Goal: Navigation & Orientation: Find specific page/section

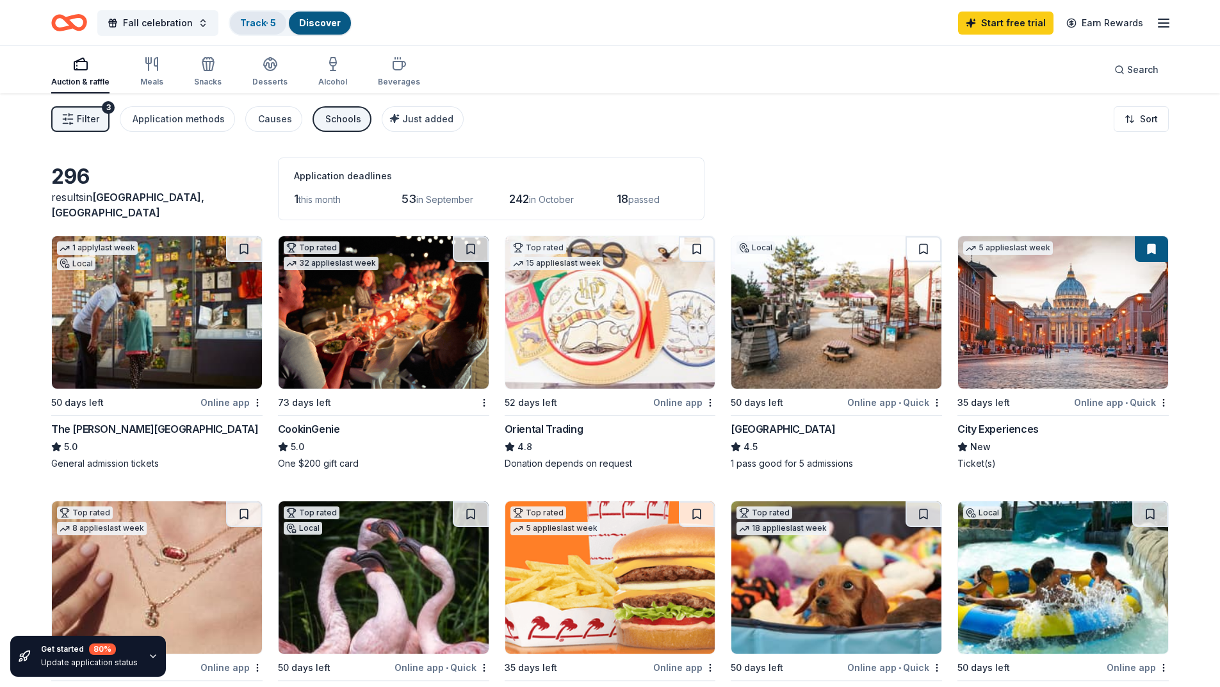
click at [267, 29] on div "Track · 5" at bounding box center [258, 23] width 56 height 23
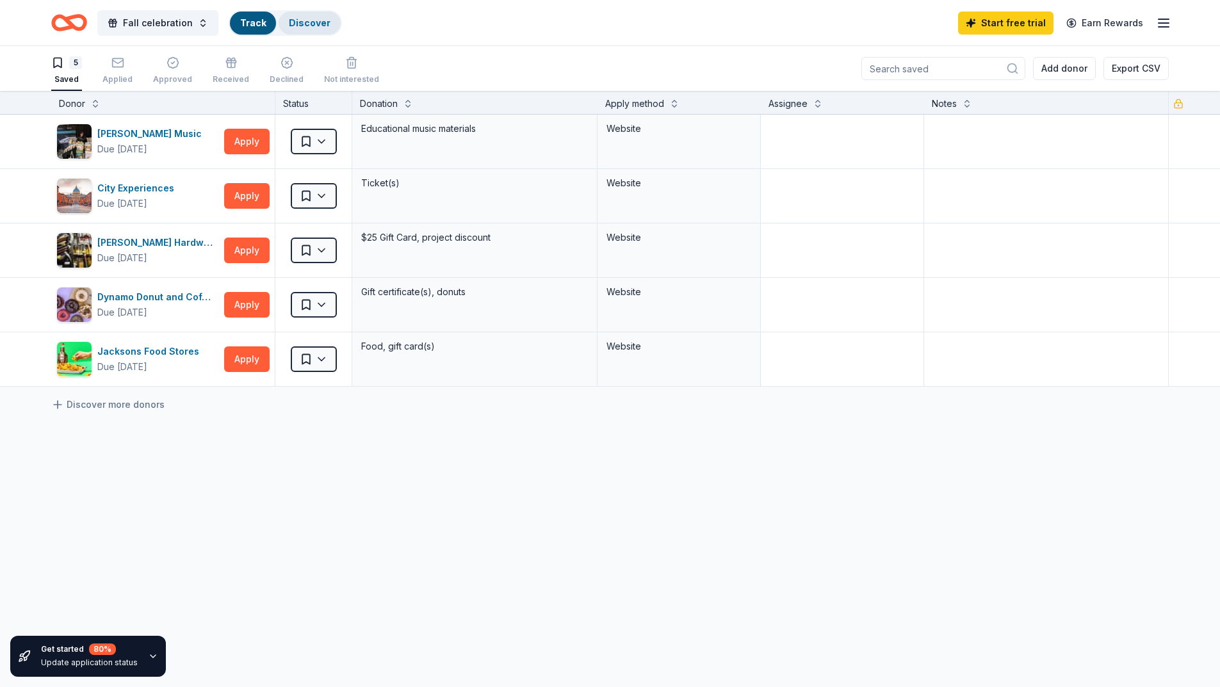
click at [313, 26] on link "Discover" at bounding box center [310, 22] width 42 height 11
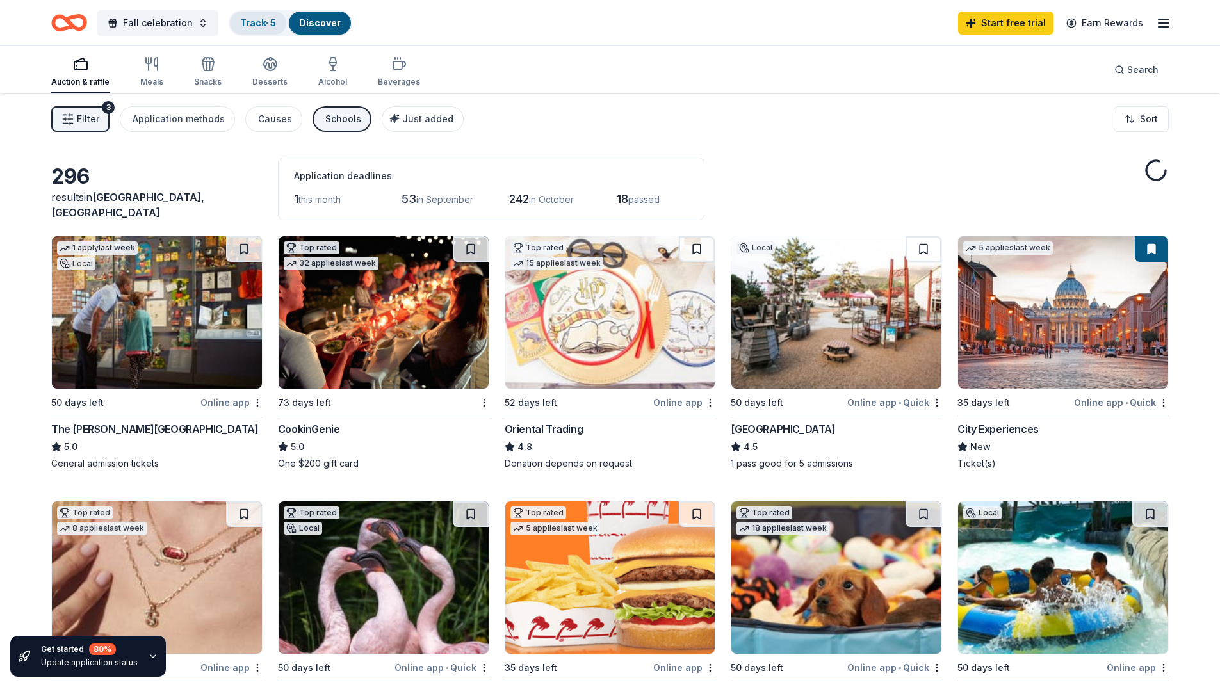
click at [252, 25] on link "Track · 5" at bounding box center [258, 22] width 36 height 11
